Goal: Navigation & Orientation: Find specific page/section

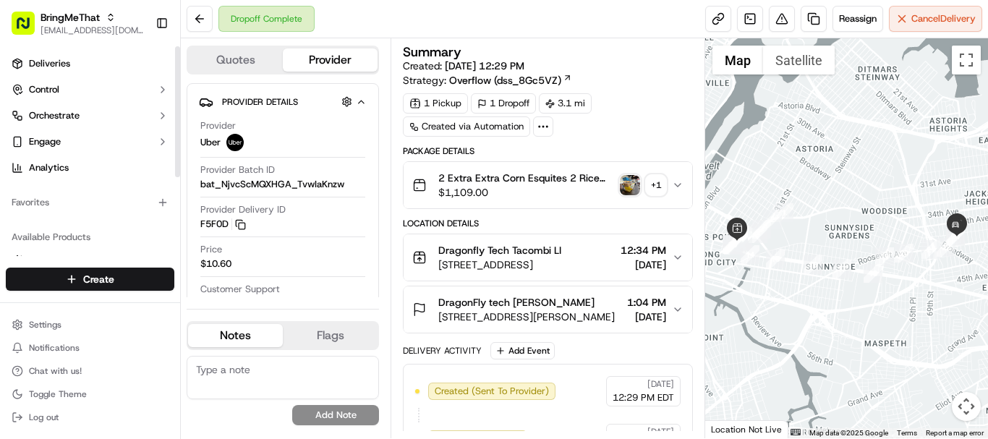
click at [37, 66] on span "Deliveries" at bounding box center [49, 63] width 41 height 13
